Goal: Task Accomplishment & Management: Use online tool/utility

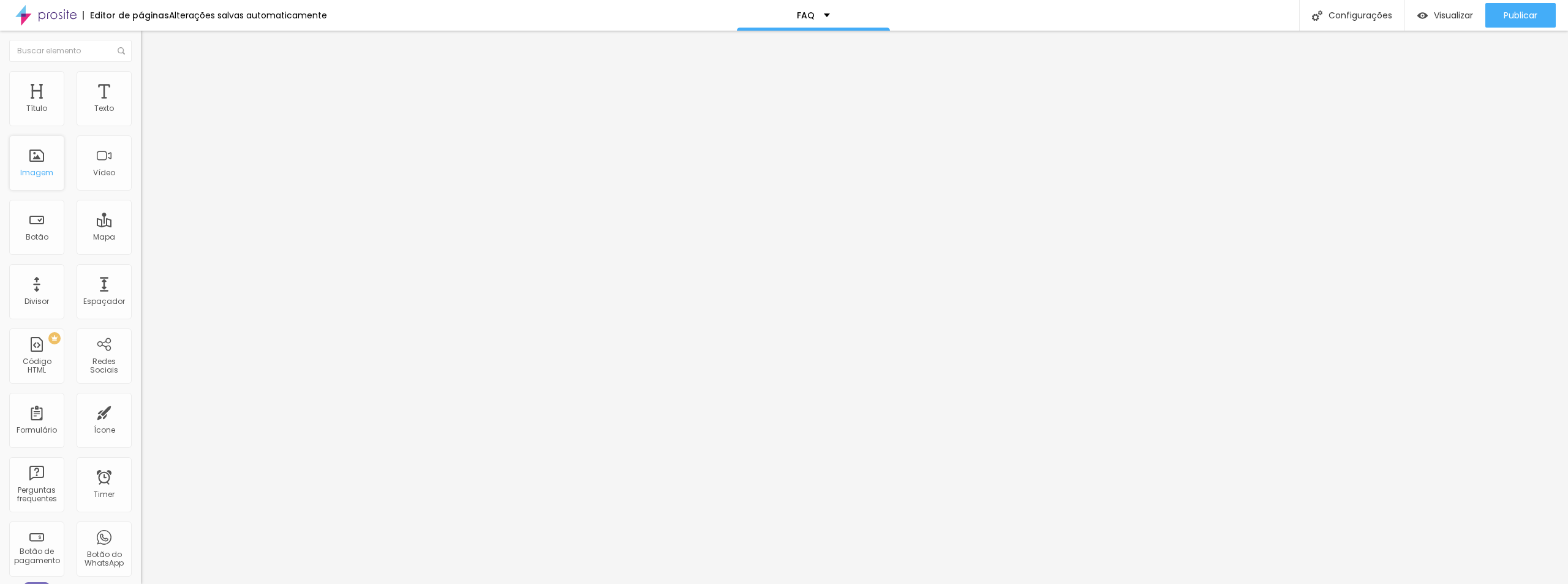
click at [37, 169] on div "Imagem" at bounding box center [37, 172] width 33 height 8
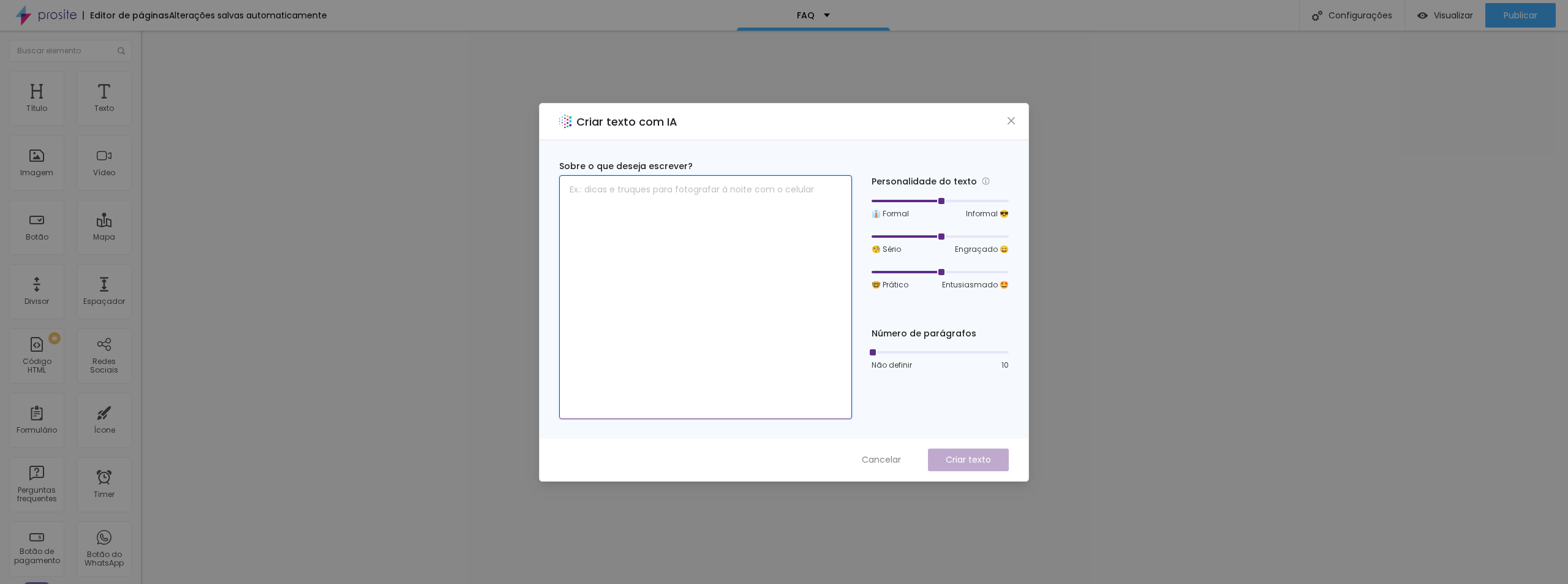
click at [754, 283] on textarea at bounding box center [705, 297] width 293 height 244
paste textarea "⏳ Qual o prazo de entrega das fotos digitais?"
drag, startPoint x: 582, startPoint y: 188, endPoint x: 565, endPoint y: 181, distance: 18.4
click at [566, 190] on textarea "⏳ Qual o prazo de entrega das fotos digitais?" at bounding box center [705, 297] width 293 height 244
type textarea "Qual o prazo de entrega das fotos digitais?"
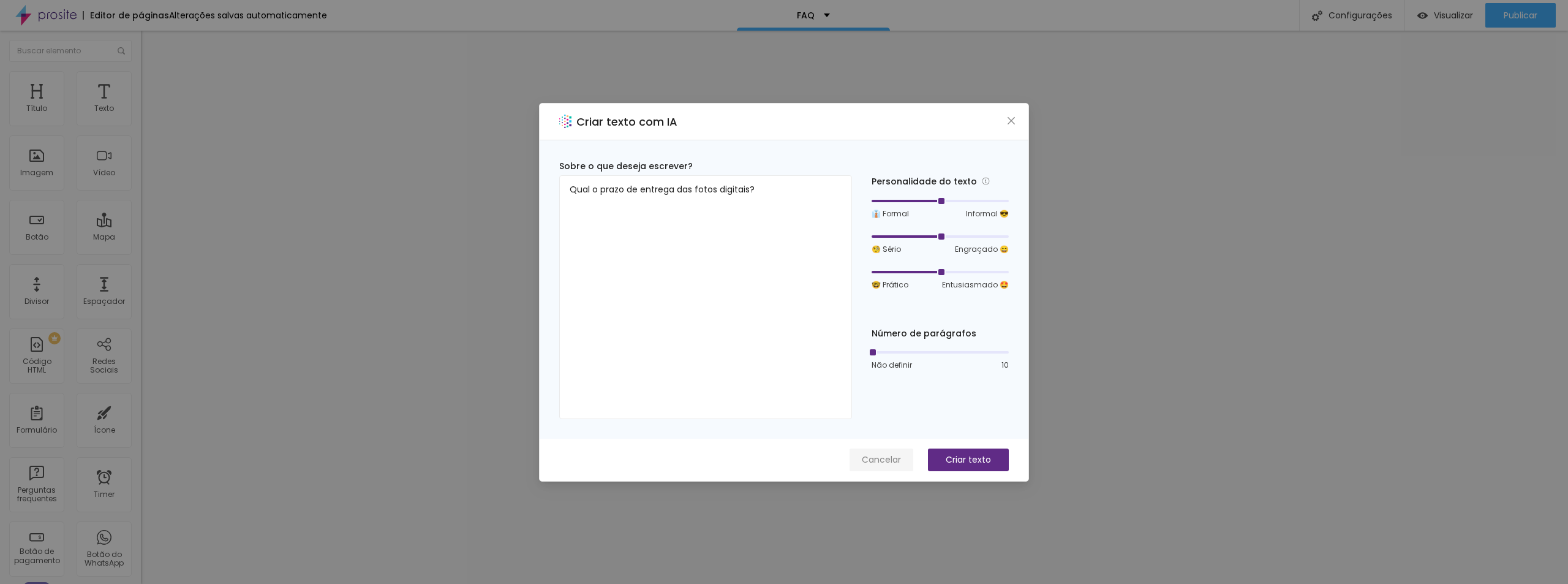
click at [892, 456] on span "Cancelar" at bounding box center [881, 460] width 39 height 13
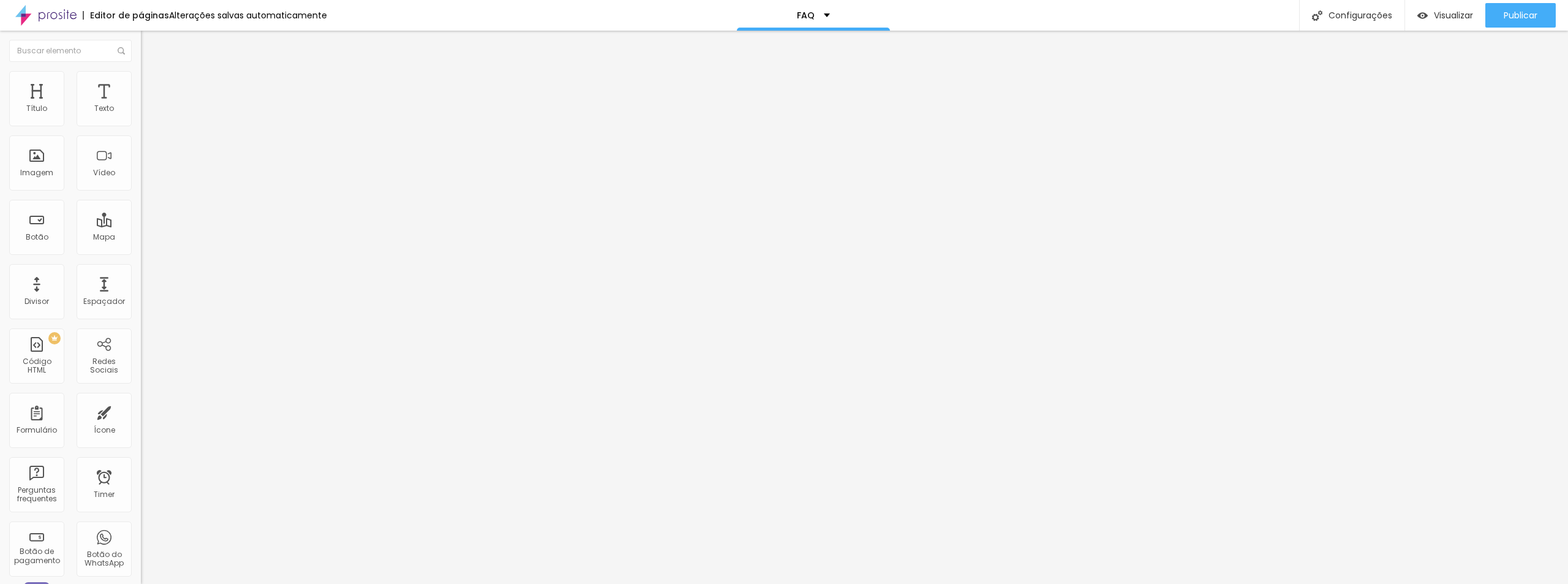
click at [150, 41] on img "button" at bounding box center [154, 44] width 10 height 10
